Goal: Transaction & Acquisition: Book appointment/travel/reservation

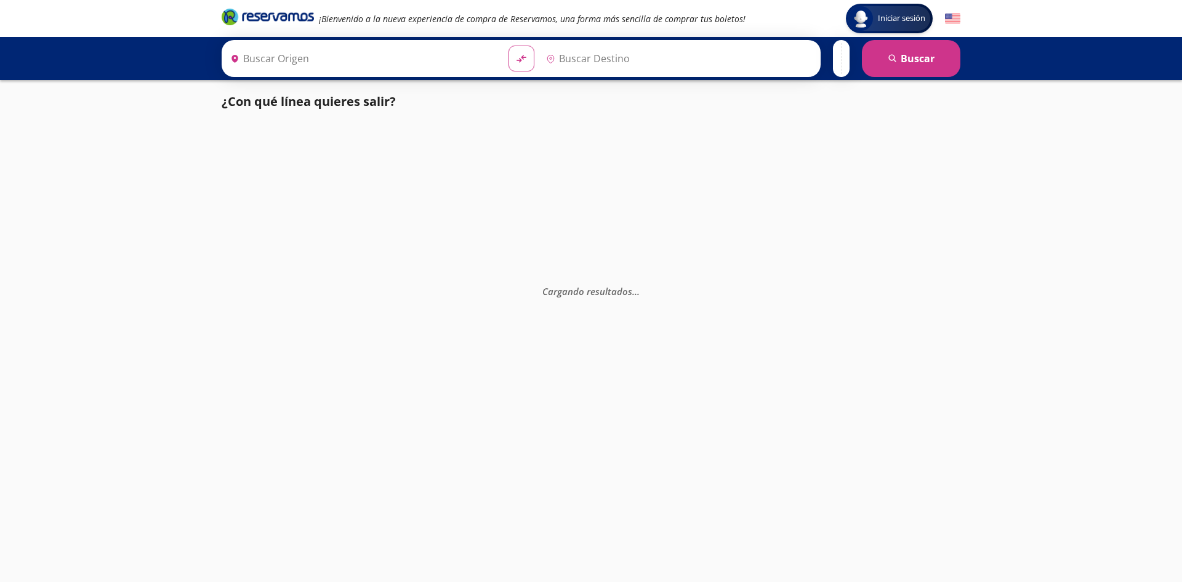
type input "Chilpancingo, [GEOGRAPHIC_DATA]"
type input "[GEOGRAPHIC_DATA], [GEOGRAPHIC_DATA]"
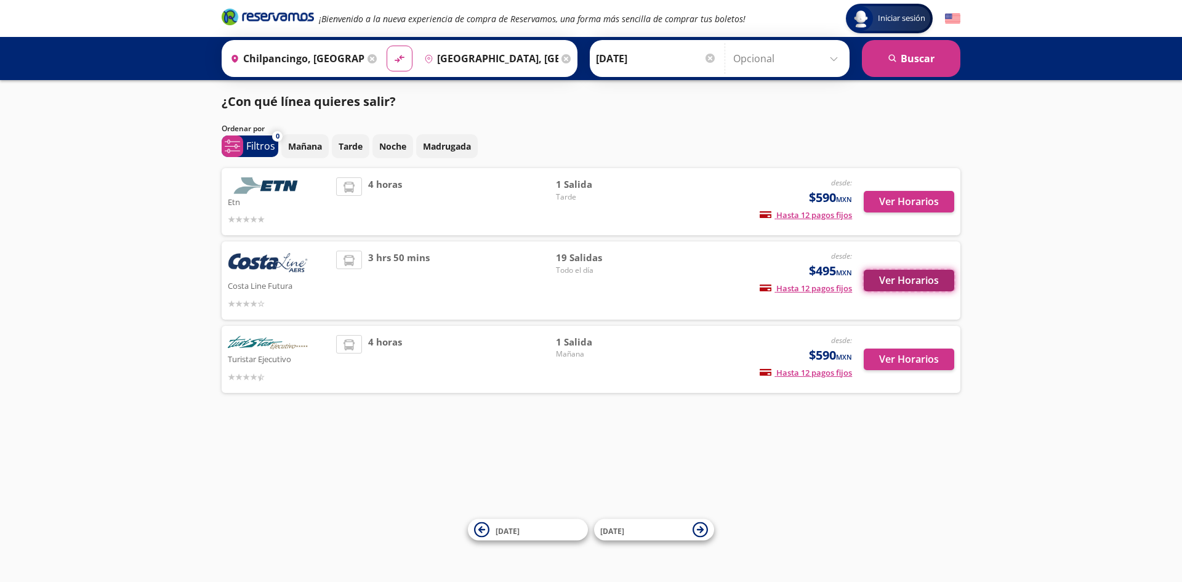
click at [896, 283] on button "Ver Horarios" at bounding box center [909, 281] width 91 height 22
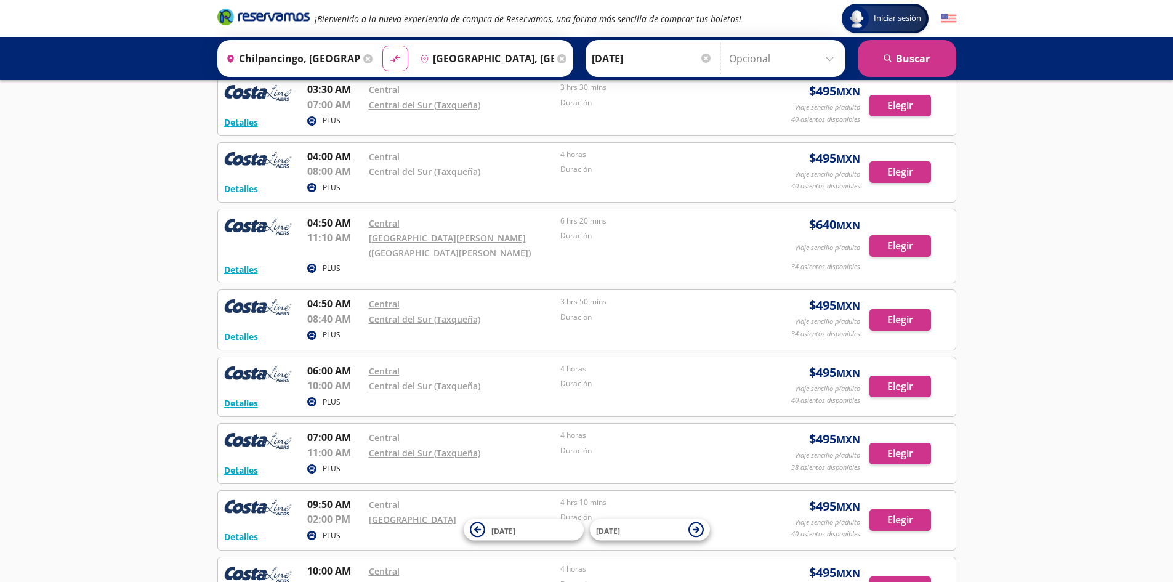
scroll to position [369, 0]
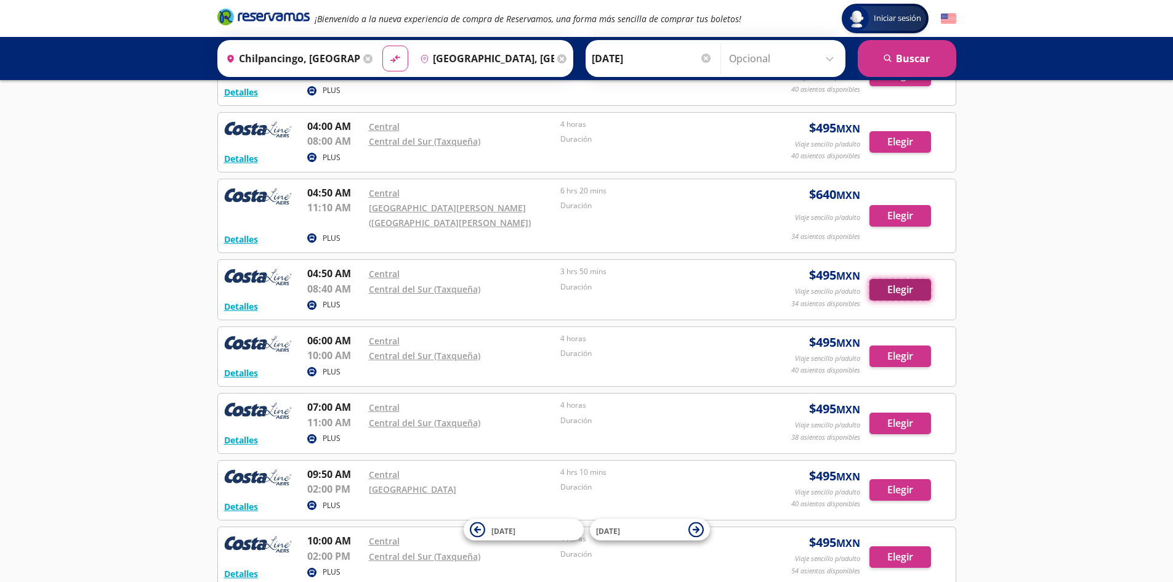
click at [907, 289] on button "Elegir" at bounding box center [900, 290] width 62 height 22
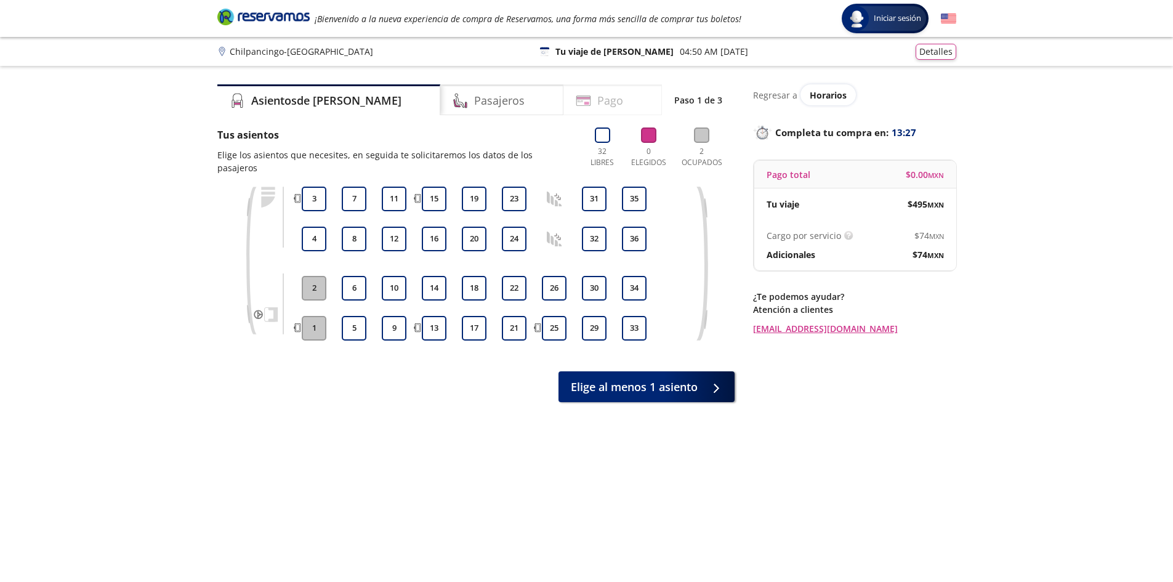
click at [576, 99] on icon at bounding box center [583, 100] width 15 height 15
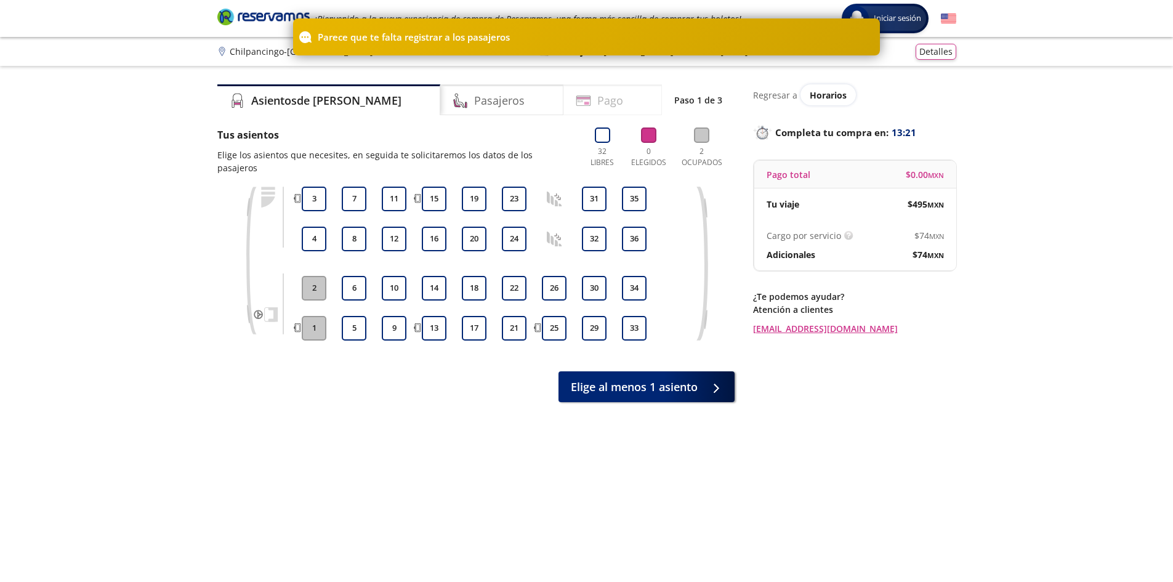
click at [573, 100] on div "Pago" at bounding box center [612, 99] width 99 height 31
click at [599, 99] on h4 "Pago" at bounding box center [610, 100] width 26 height 17
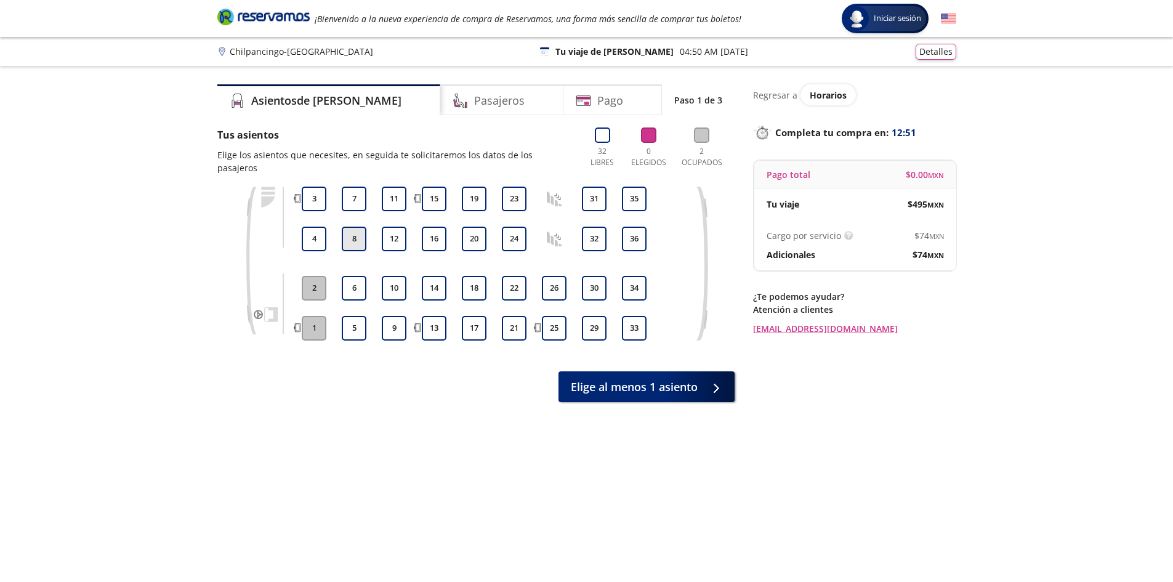
click at [354, 227] on button "8" at bounding box center [354, 239] width 25 height 25
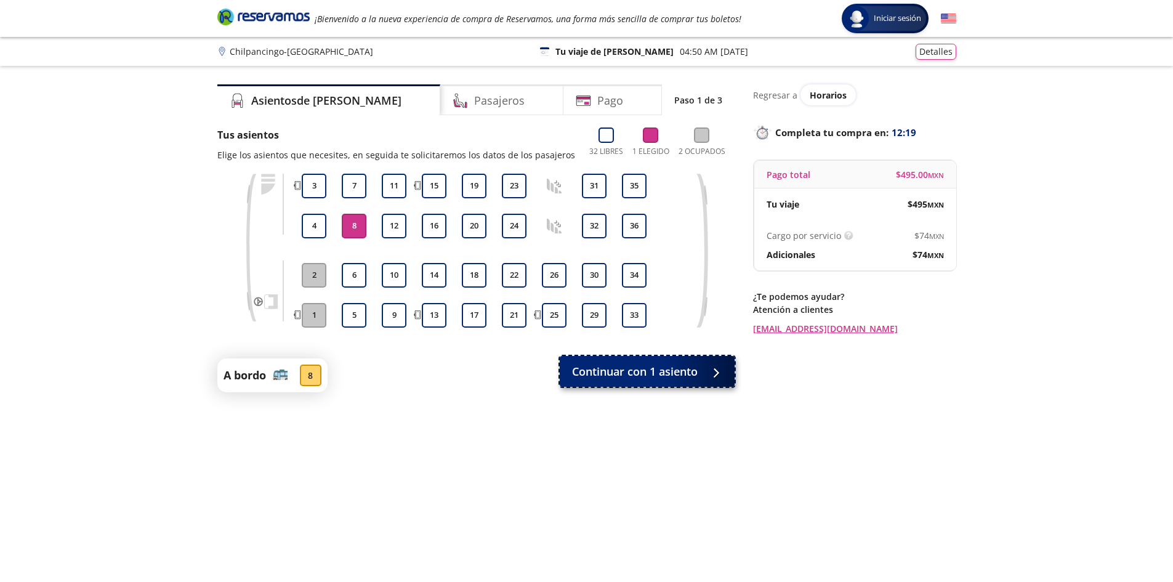
click at [666, 376] on span "Continuar con 1 asiento" at bounding box center [635, 371] width 126 height 17
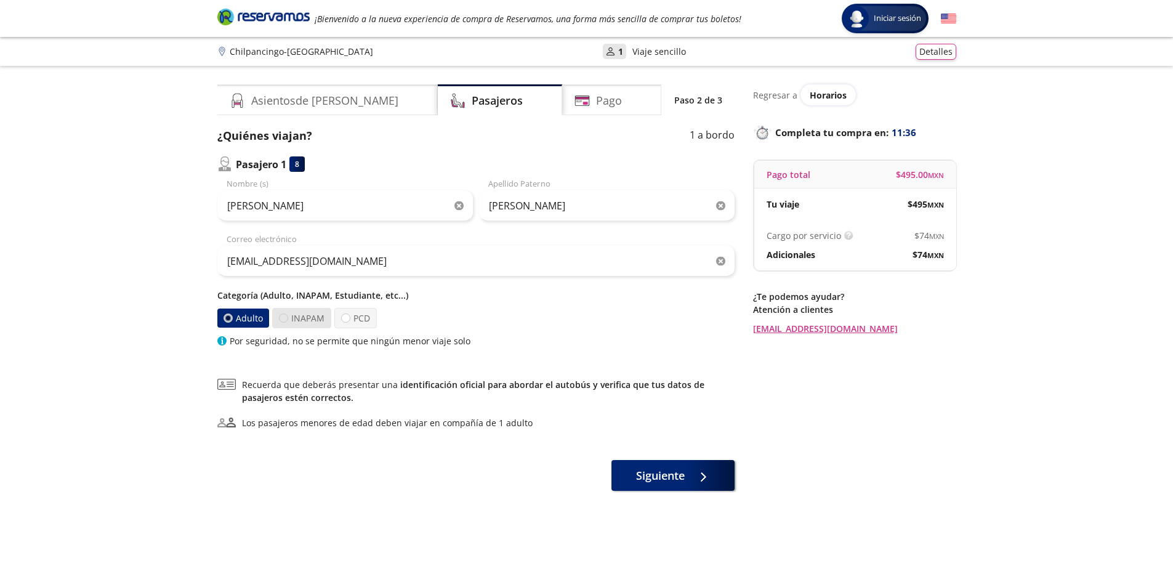
click at [286, 317] on div at bounding box center [283, 317] width 9 height 9
click at [286, 317] on input "INAPAM" at bounding box center [284, 318] width 8 height 8
radio input "true"
radio input "false"
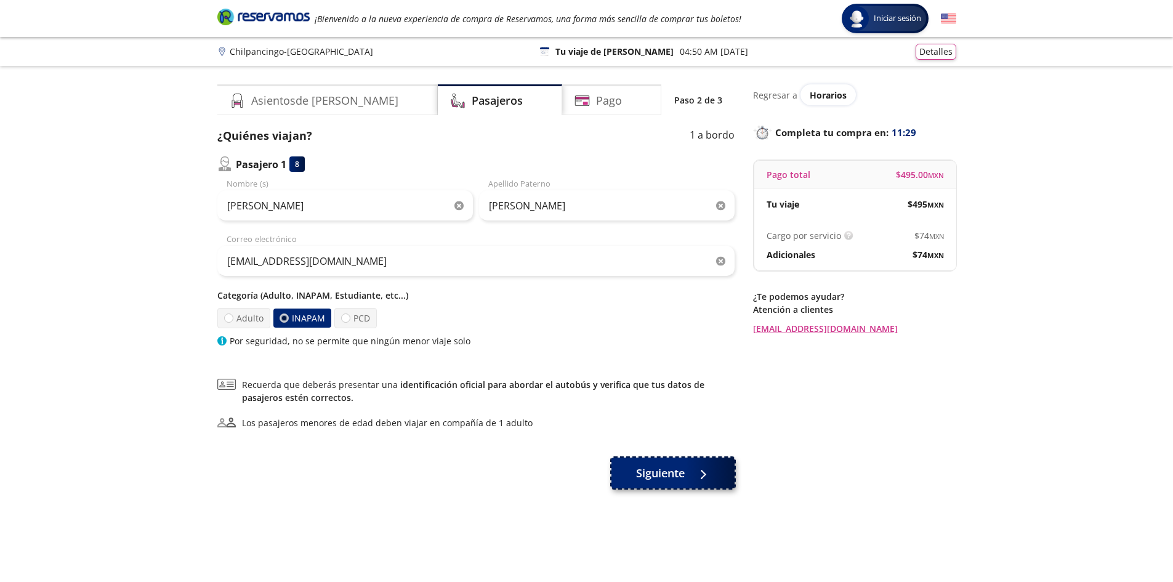
click at [659, 471] on span "Siguiente" at bounding box center [660, 473] width 49 height 17
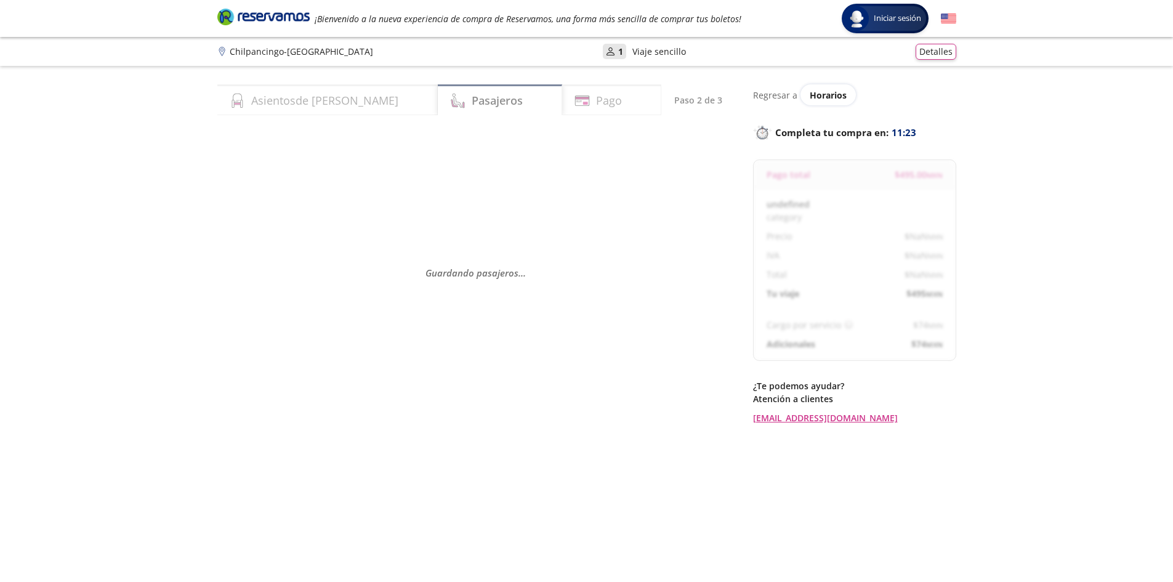
select select "MX"
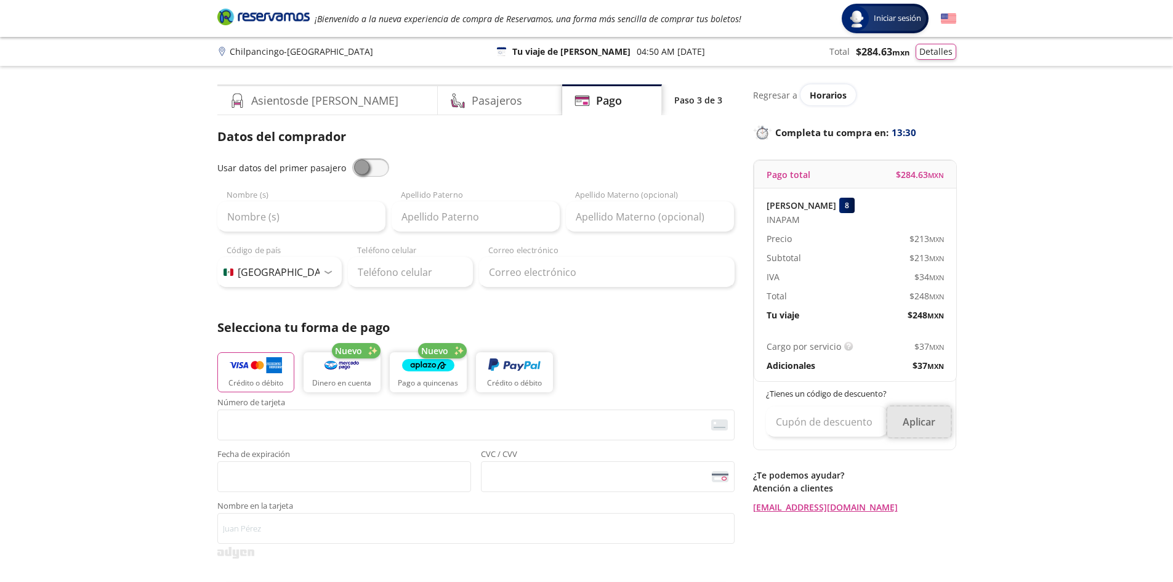
click at [922, 424] on button "Aplicar" at bounding box center [918, 421] width 63 height 31
click at [922, 422] on button "Aplicar" at bounding box center [918, 421] width 63 height 31
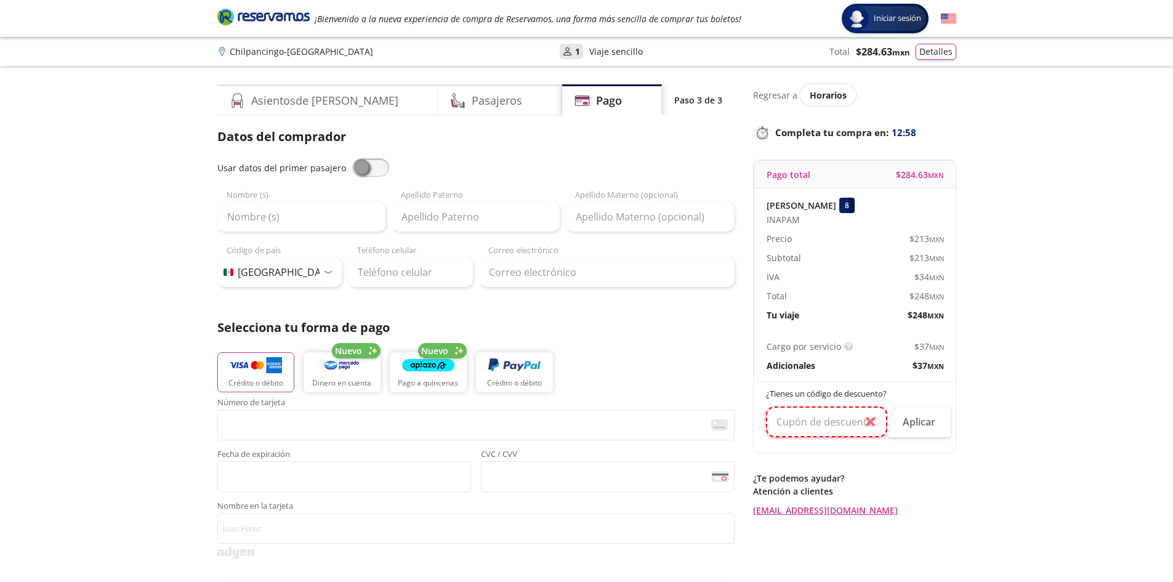
click at [871, 421] on input "text" at bounding box center [826, 421] width 121 height 31
drag, startPoint x: 631, startPoint y: 293, endPoint x: 623, endPoint y: 324, distance: 32.4
click at [627, 300] on div "Datos del comprador Usar datos del primer pasajero Nombre (s) Apellido Paterno …" at bounding box center [475, 405] width 517 height 557
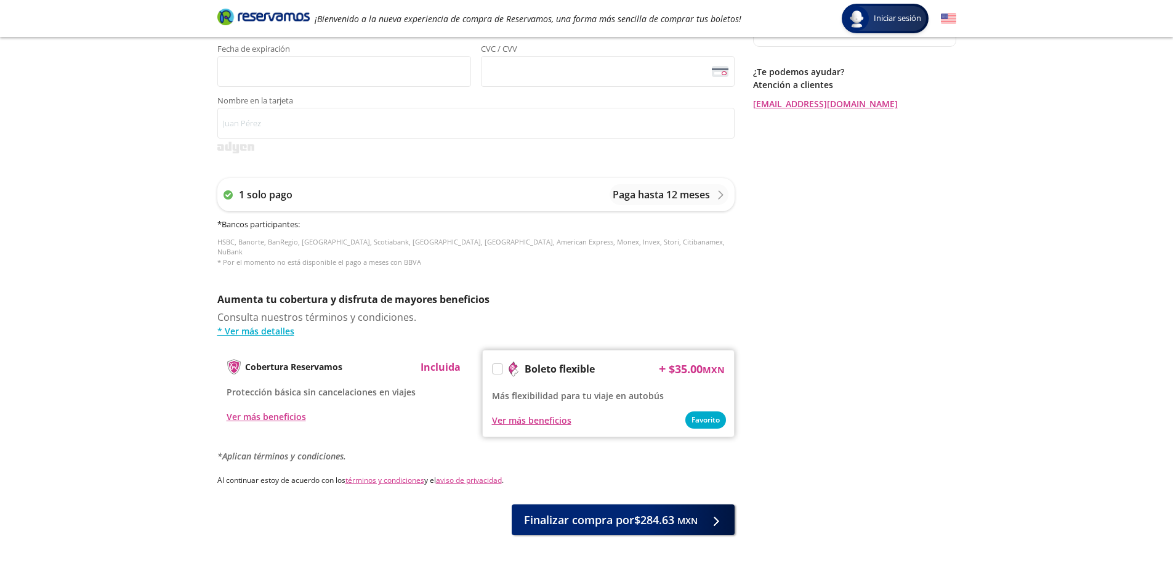
scroll to position [430, 0]
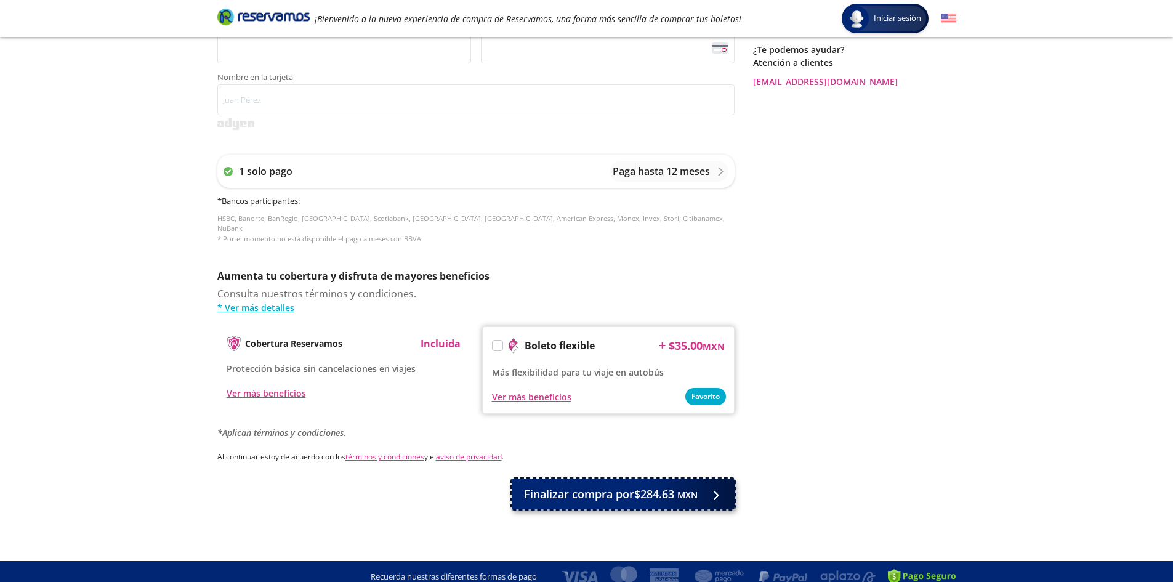
click at [597, 486] on span "Finalizar compra por $284.63 MXN" at bounding box center [611, 494] width 174 height 17
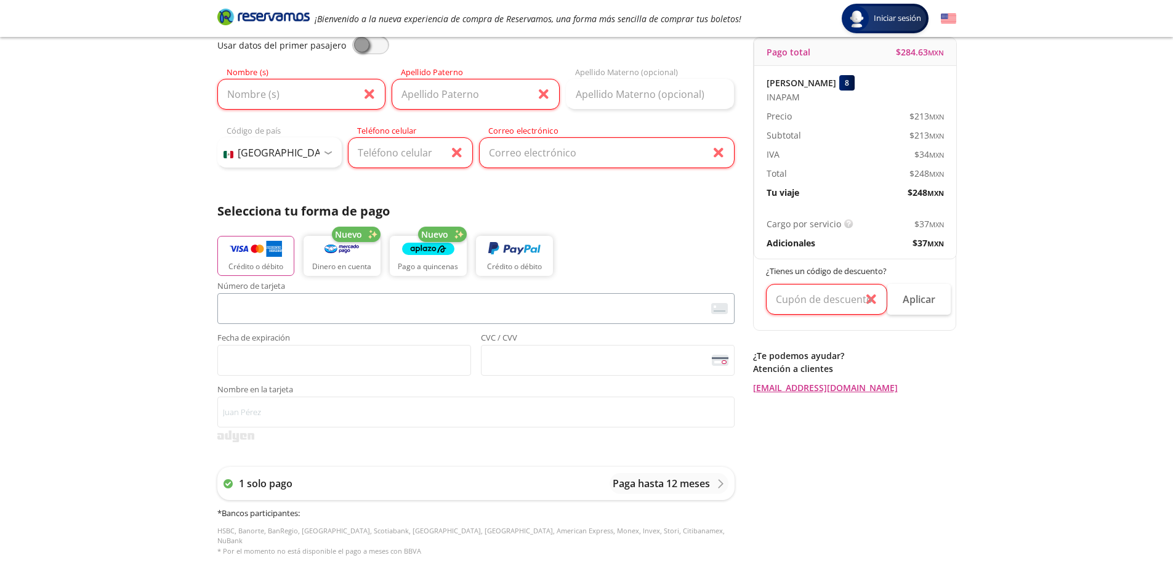
scroll to position [0, 0]
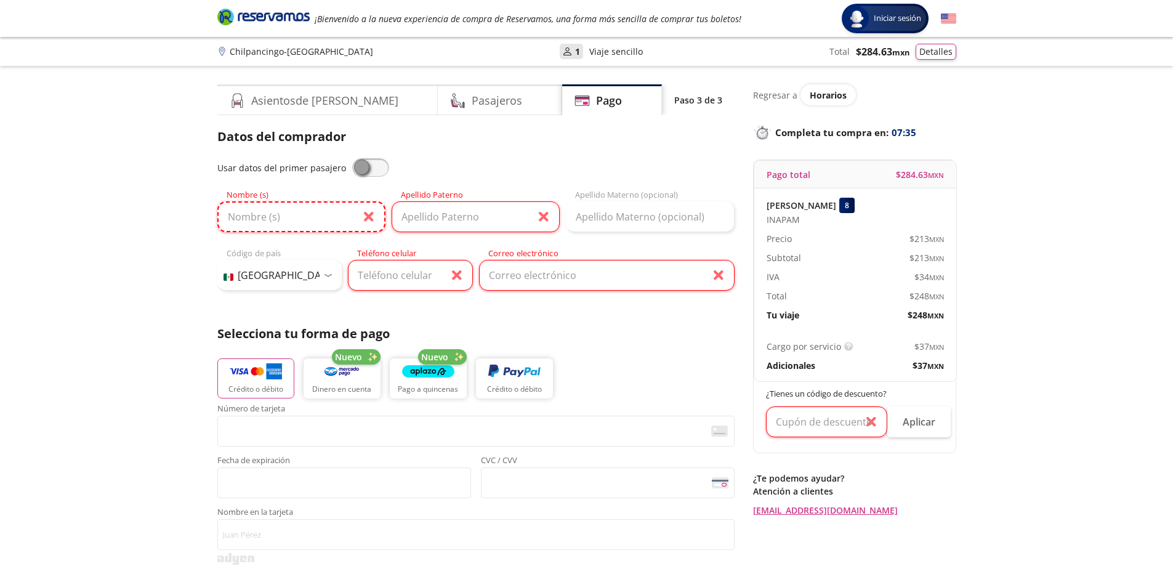
click at [265, 217] on input "Nombre (s)" at bounding box center [301, 216] width 168 height 31
type input "[PERSON_NAME]"
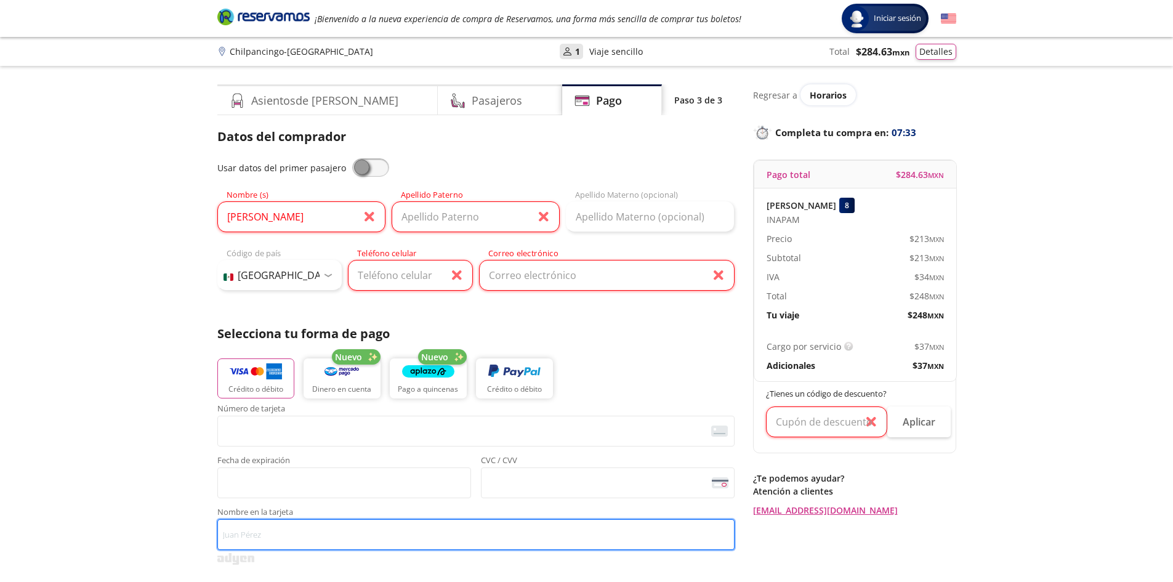
type input "[PERSON_NAME]"
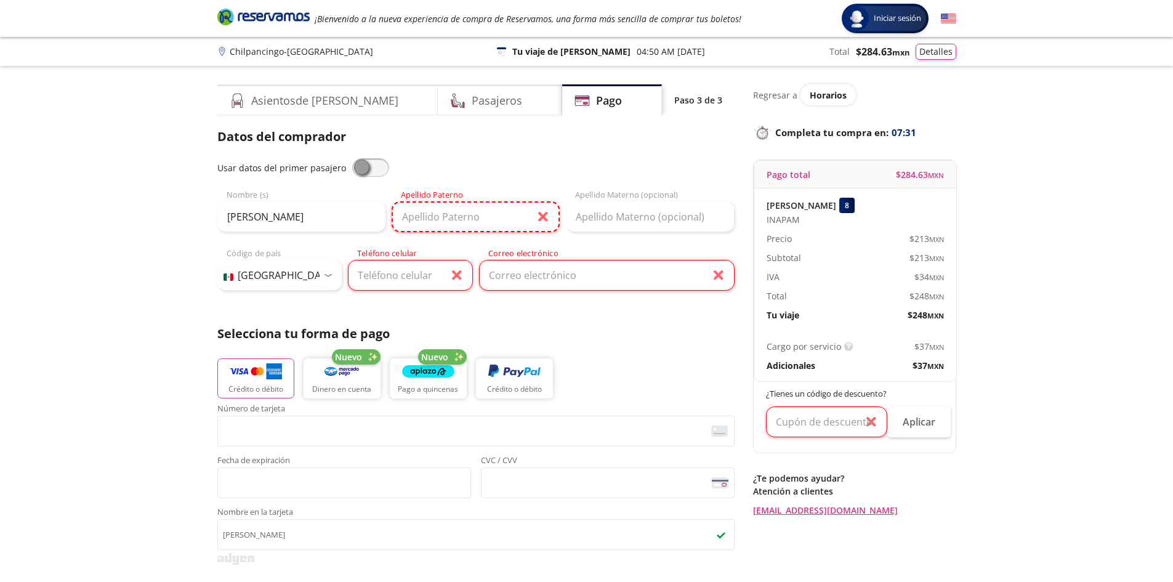
click at [411, 217] on input "Apellido Paterno" at bounding box center [476, 216] width 168 height 31
type input "[PERSON_NAME]"
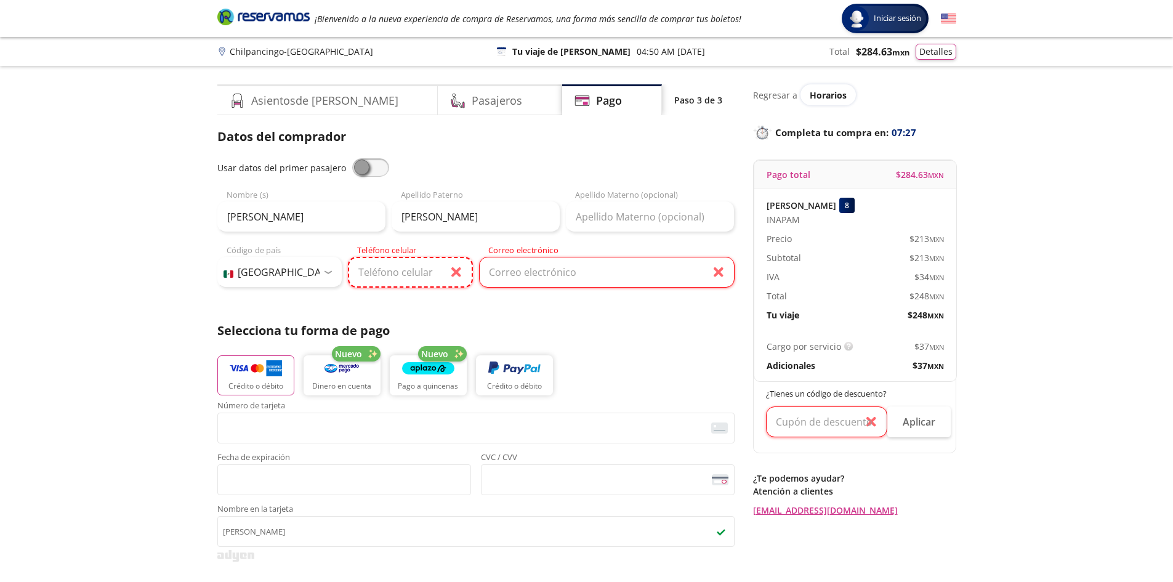
click at [405, 267] on input "Teléfono celular" at bounding box center [410, 272] width 125 height 31
type input "747 153 0695"
click at [602, 272] on input "Correo electrónico" at bounding box center [607, 272] width 256 height 31
type input "[EMAIL_ADDRESS][DOMAIN_NAME]"
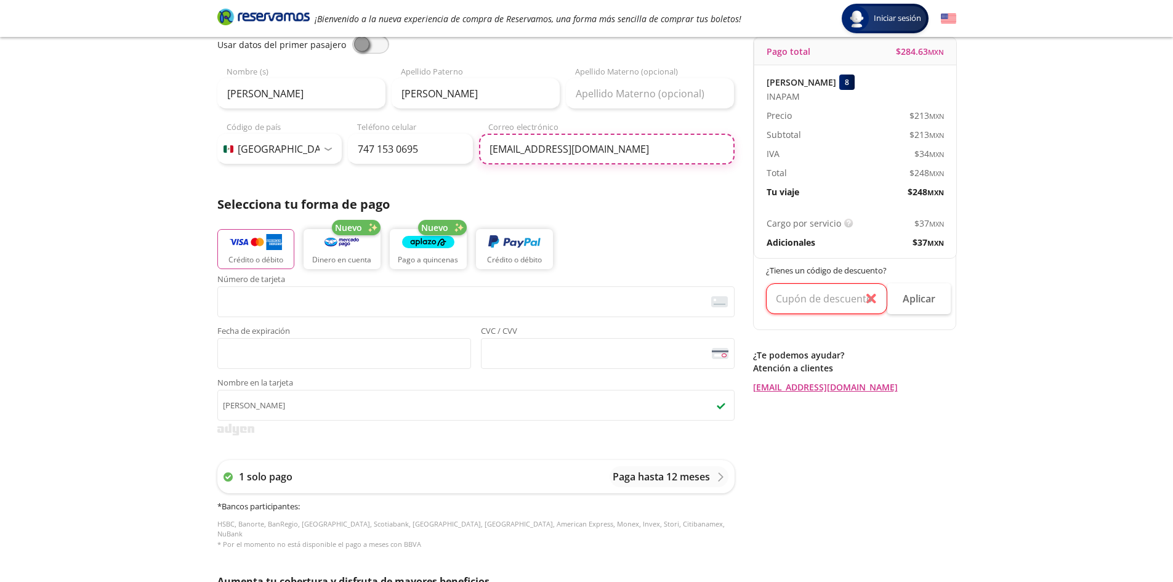
scroll to position [185, 0]
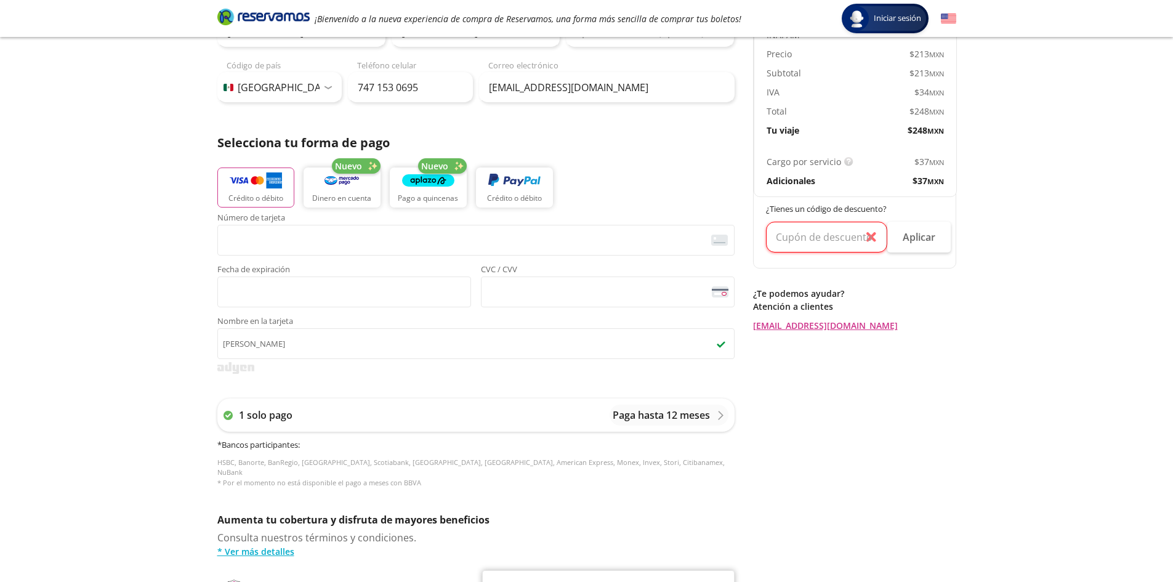
click at [471, 262] on div "Número de tarjeta <p>Your browser does not support iframes.</p> Fecha de expira…" at bounding box center [475, 261] width 517 height 94
click at [547, 268] on span "CVC / CVV" at bounding box center [608, 270] width 254 height 11
click at [257, 267] on span "Fecha de expiración" at bounding box center [344, 270] width 254 height 11
click at [545, 268] on span "CVC / CVV" at bounding box center [608, 270] width 254 height 11
click at [509, 266] on span "CVC / CVV" at bounding box center [608, 270] width 254 height 11
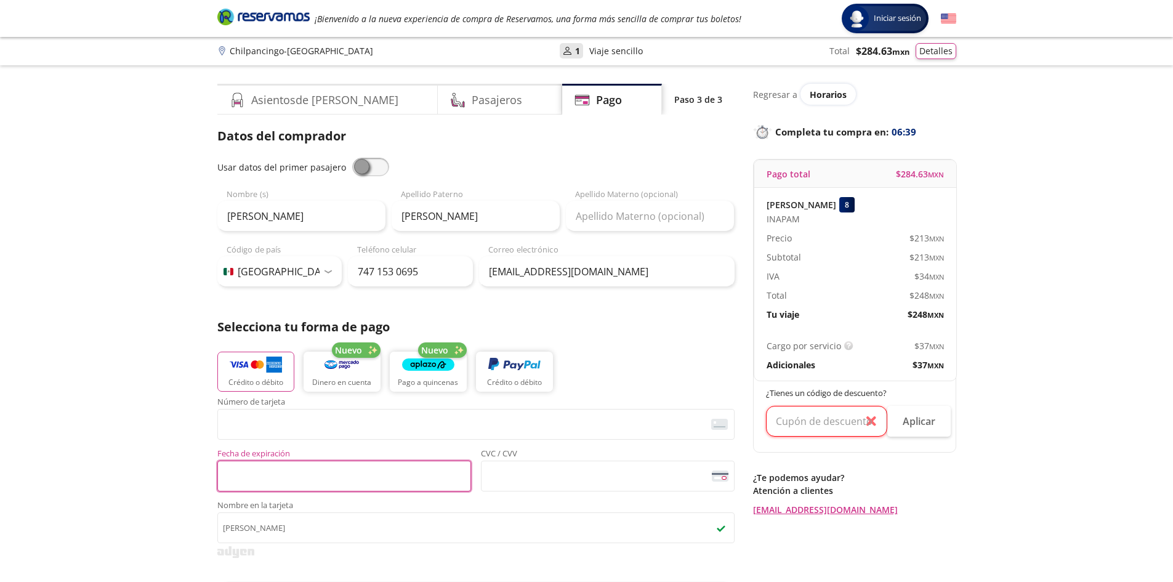
scroll to position [0, 0]
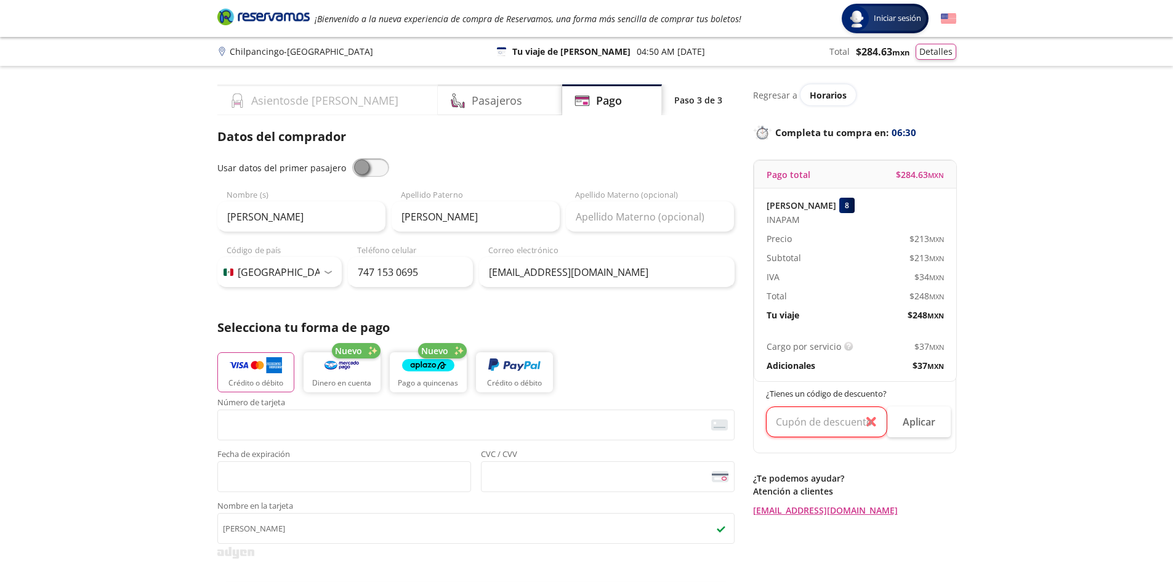
click at [307, 102] on h4 "Asientos de [PERSON_NAME]" at bounding box center [324, 100] width 147 height 17
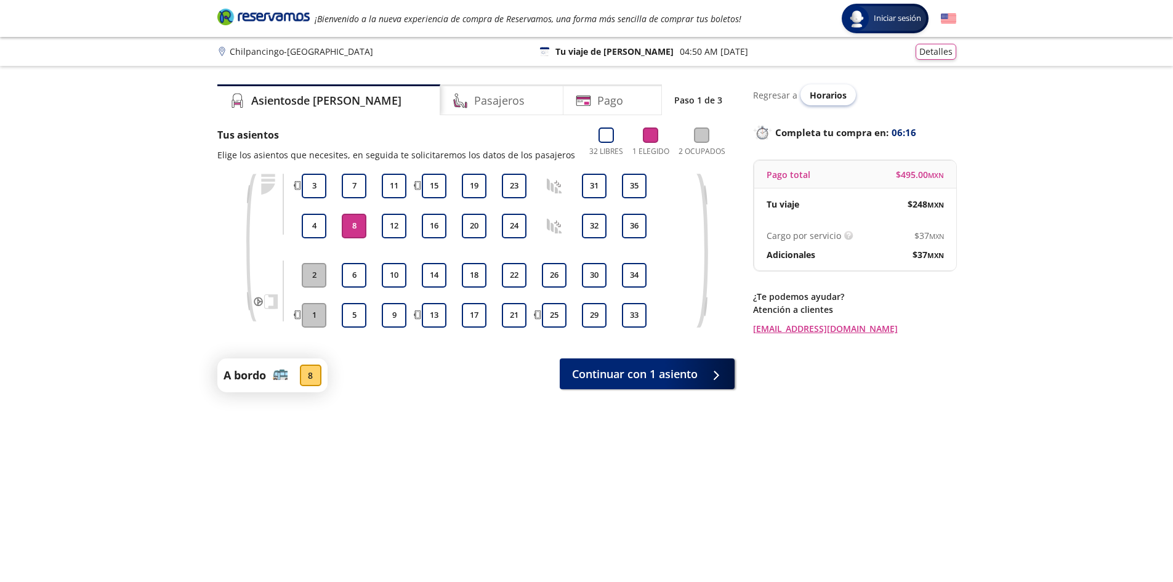
click at [824, 96] on span "Horarios" at bounding box center [828, 95] width 37 height 12
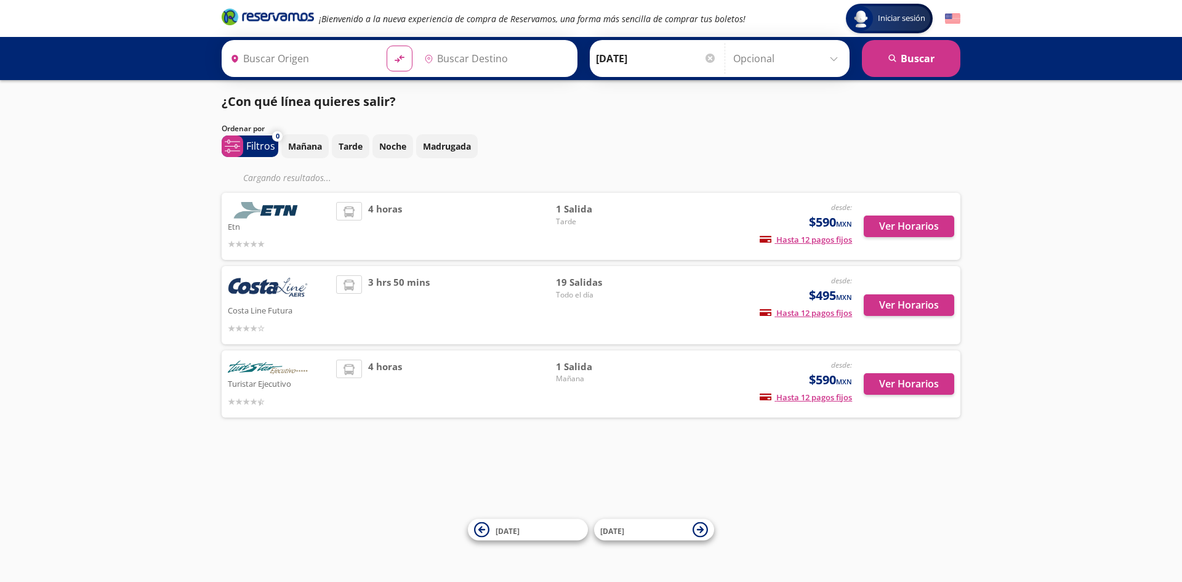
type input "Chilpancingo, [GEOGRAPHIC_DATA]"
type input "[GEOGRAPHIC_DATA], [GEOGRAPHIC_DATA]"
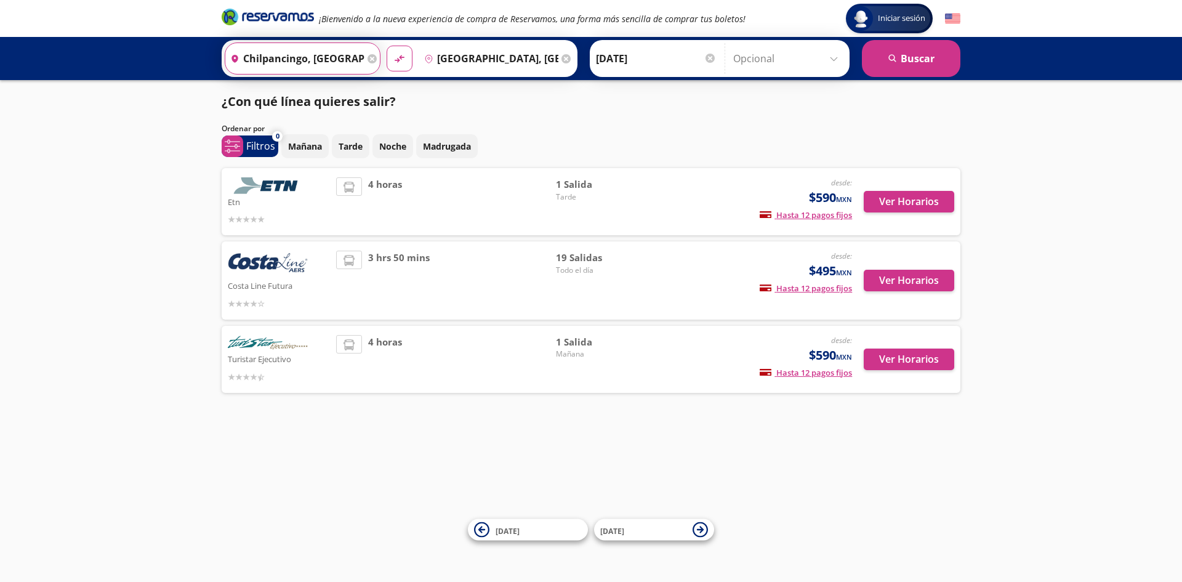
click at [325, 60] on input "Chilpancingo, [GEOGRAPHIC_DATA]" at bounding box center [294, 58] width 139 height 31
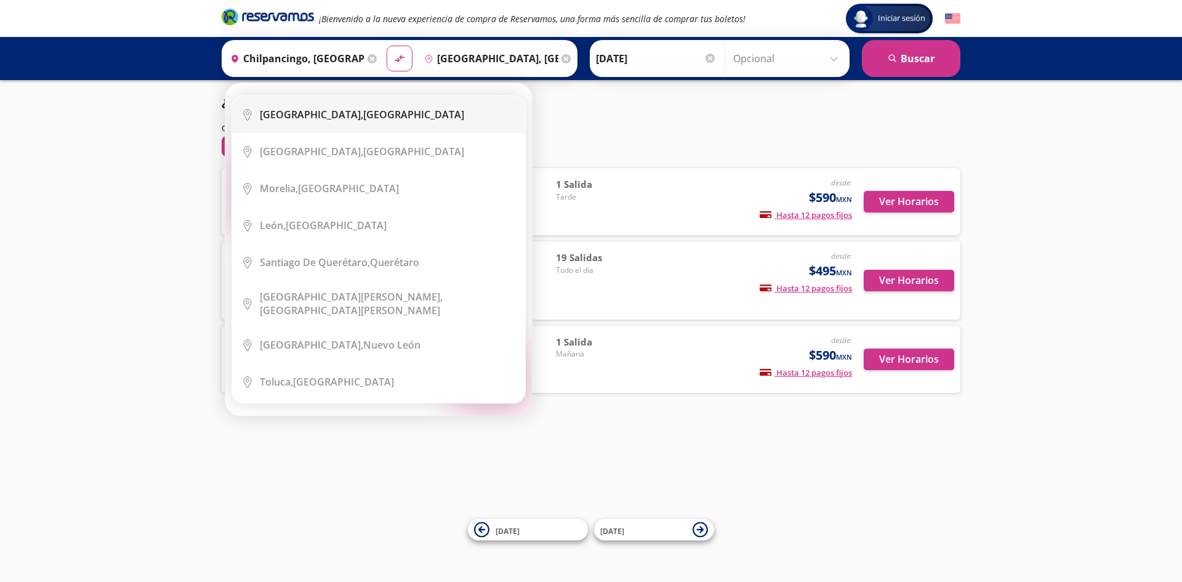
click at [314, 113] on b "[GEOGRAPHIC_DATA]," at bounding box center [311, 115] width 103 height 14
type input "[GEOGRAPHIC_DATA], [GEOGRAPHIC_DATA]"
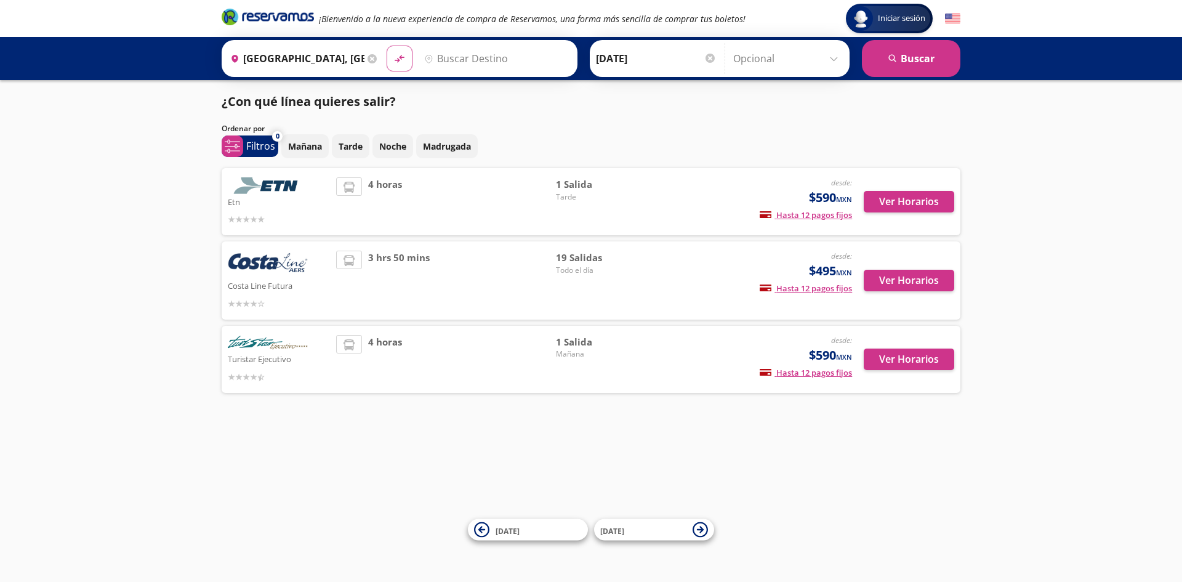
click at [468, 63] on input "Destino" at bounding box center [494, 58] width 151 height 31
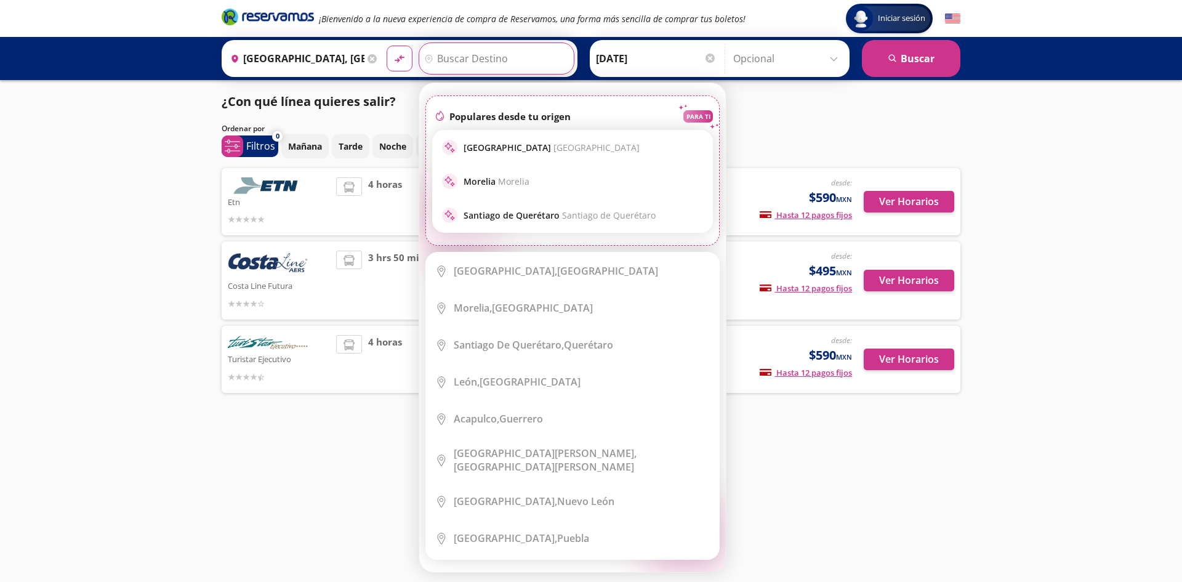
click at [435, 58] on input "Destino" at bounding box center [494, 58] width 151 height 31
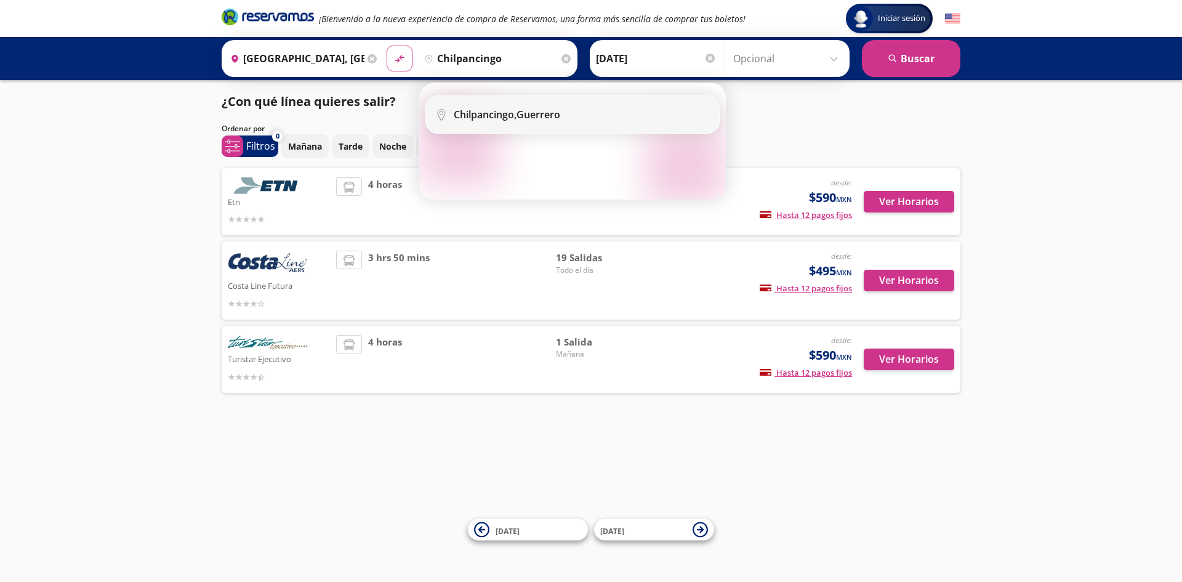
click at [514, 118] on b "Chilpancingo," at bounding box center [485, 115] width 63 height 14
type input "Chilpancingo, [GEOGRAPHIC_DATA]"
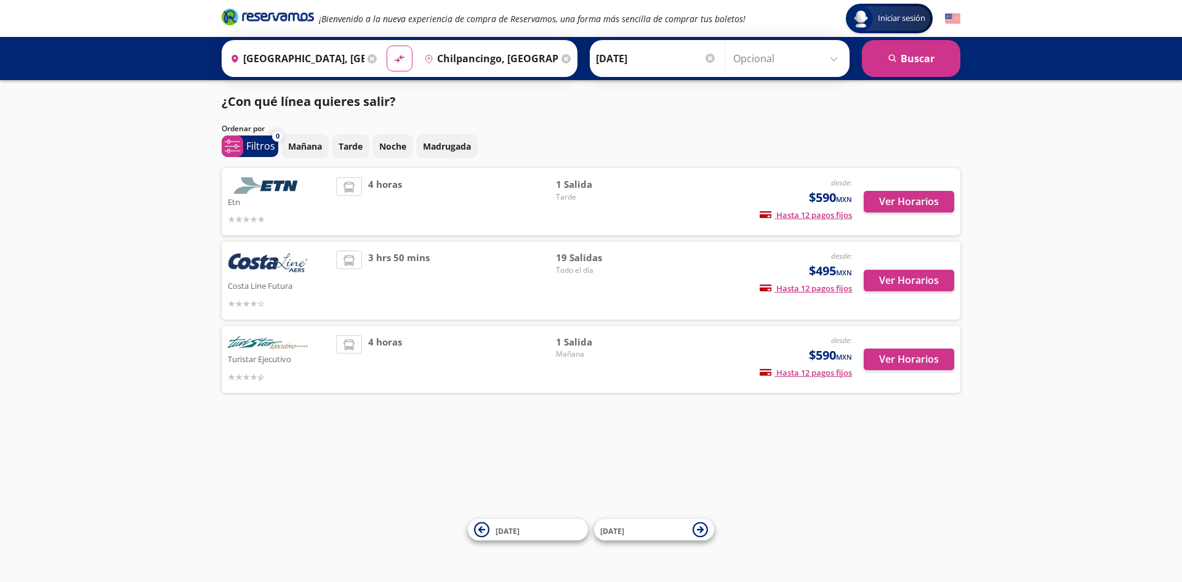
click at [718, 125] on div "Ordenar por" at bounding box center [591, 128] width 739 height 11
click at [834, 57] on input "Opcional" at bounding box center [788, 58] width 110 height 31
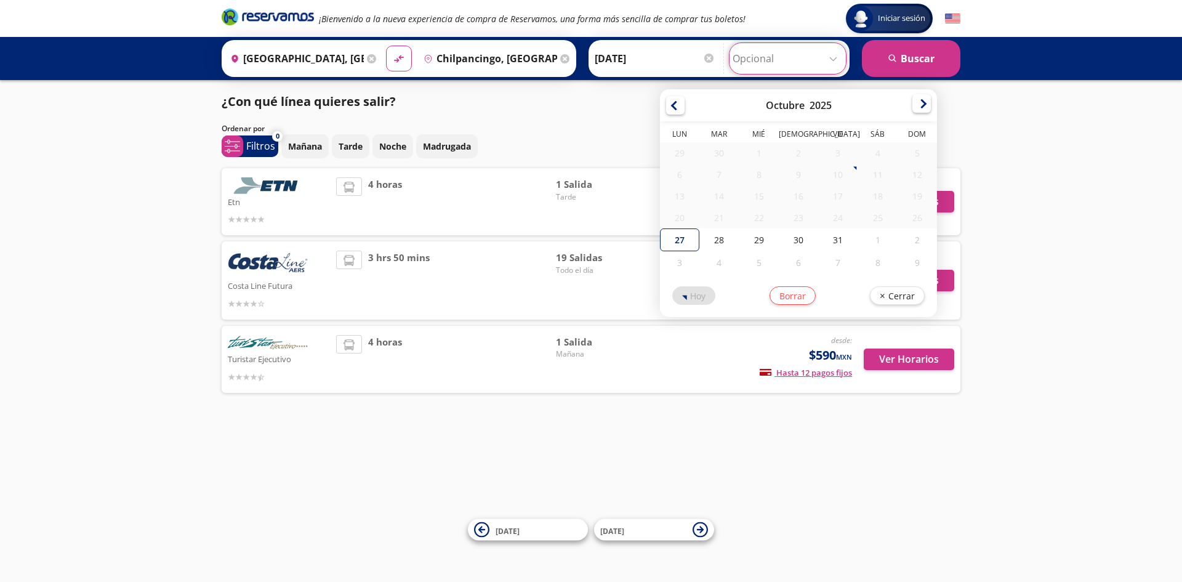
click at [920, 105] on div at bounding box center [921, 103] width 18 height 18
click at [671, 107] on div at bounding box center [675, 103] width 18 height 18
click at [670, 109] on div at bounding box center [675, 103] width 18 height 18
click at [660, 105] on div "[DATE]" at bounding box center [798, 105] width 277 height 32
click at [671, 103] on div at bounding box center [675, 103] width 18 height 18
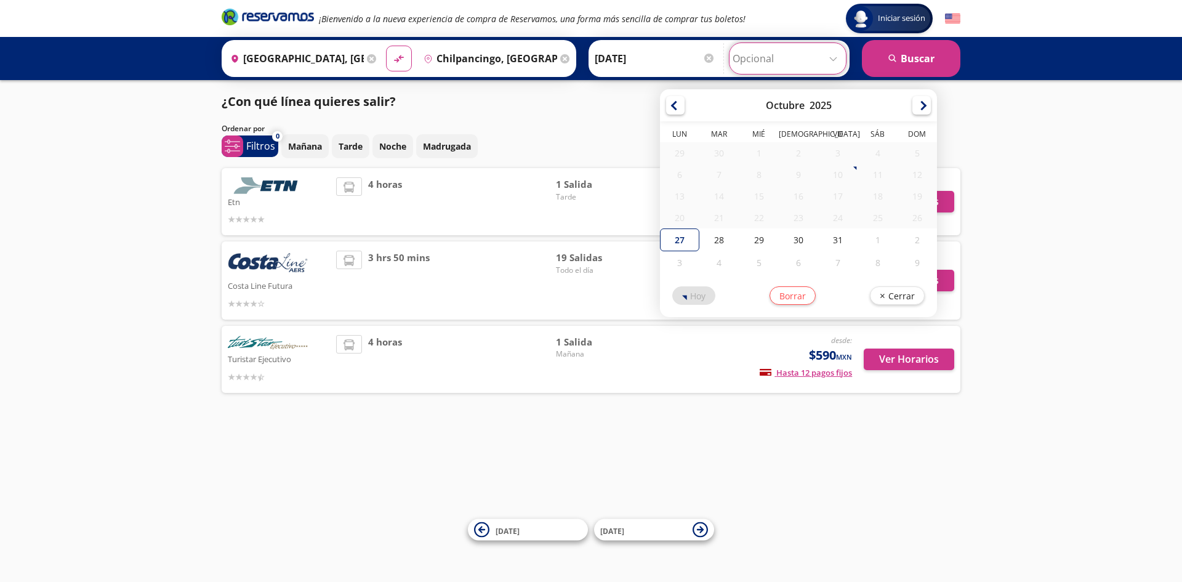
click at [680, 227] on div "20" at bounding box center [679, 218] width 39 height 22
click at [909, 358] on button "Ver Horarios" at bounding box center [909, 359] width 91 height 22
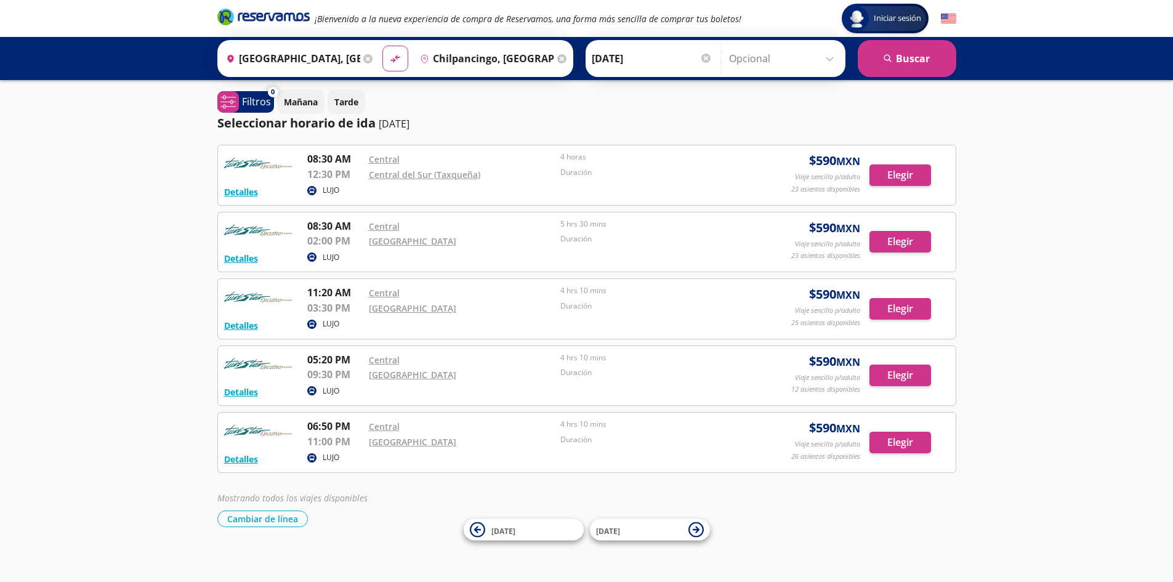
scroll to position [9, 0]
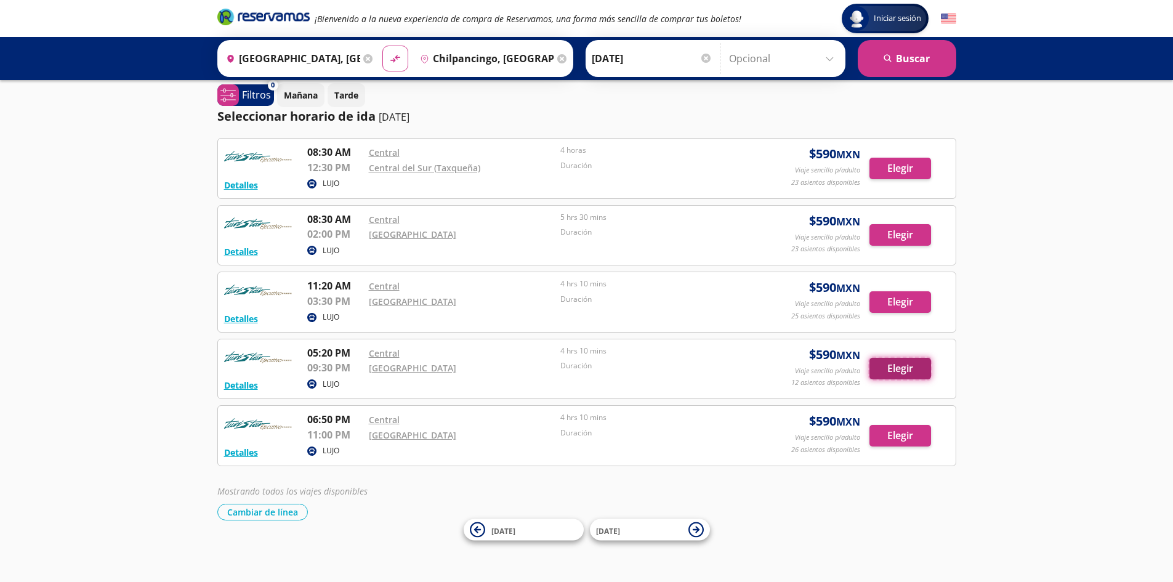
click at [895, 366] on button "Elegir" at bounding box center [900, 369] width 62 height 22
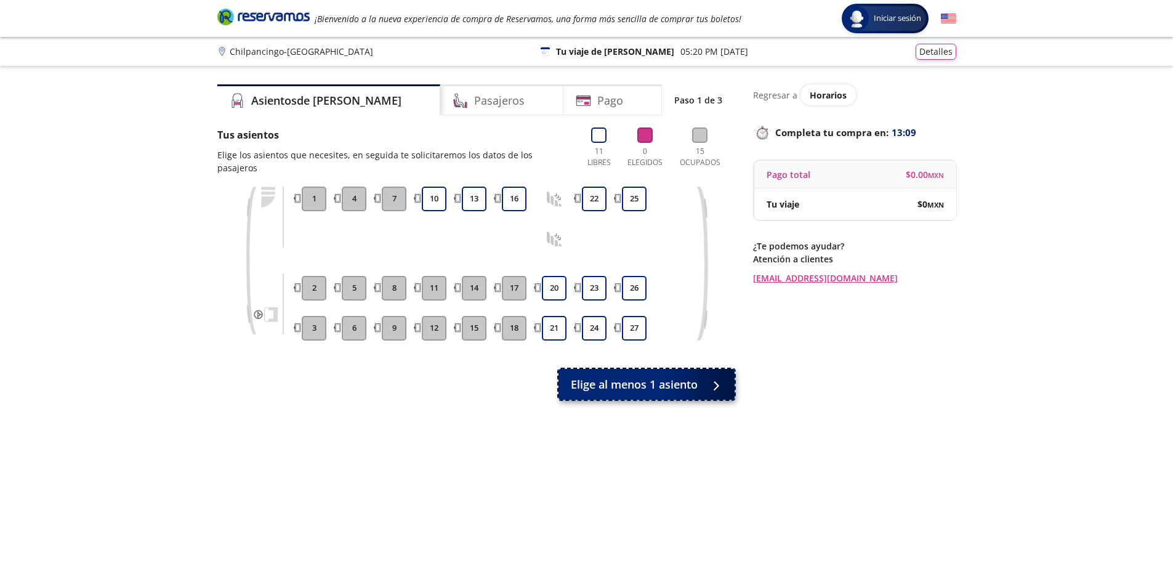
click at [666, 376] on span "Elige al menos 1 asiento" at bounding box center [634, 384] width 127 height 17
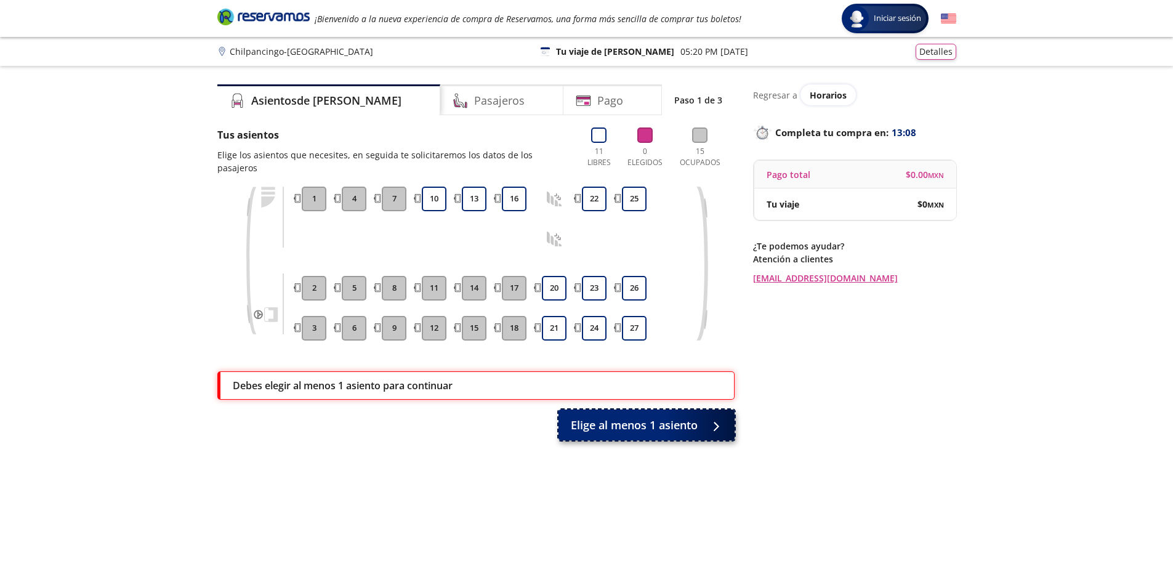
scroll to position [77, 0]
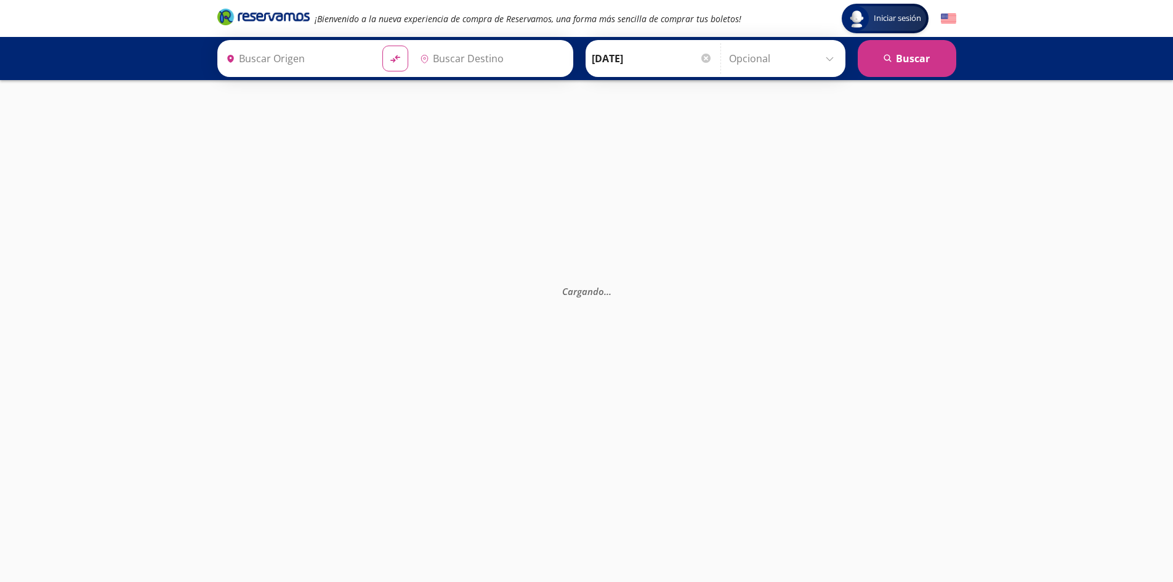
type input "Chilpancingo, [GEOGRAPHIC_DATA]"
type input "[GEOGRAPHIC_DATA], [GEOGRAPHIC_DATA]"
